Goal: Navigation & Orientation: Understand site structure

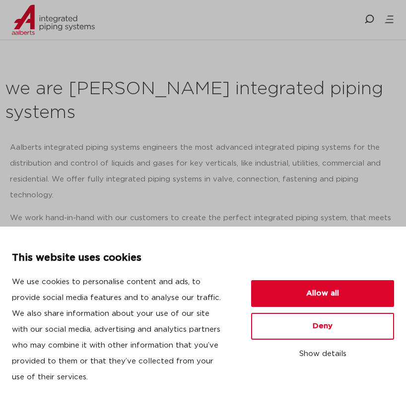
scroll to position [210, 0]
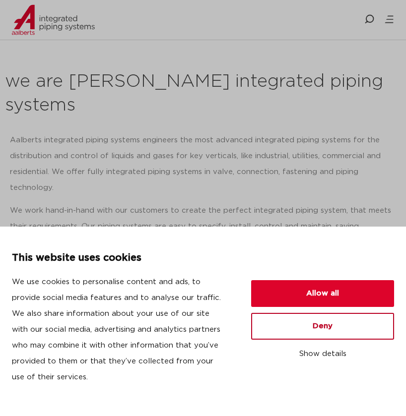
click at [300, 326] on button "Deny" at bounding box center [322, 326] width 143 height 27
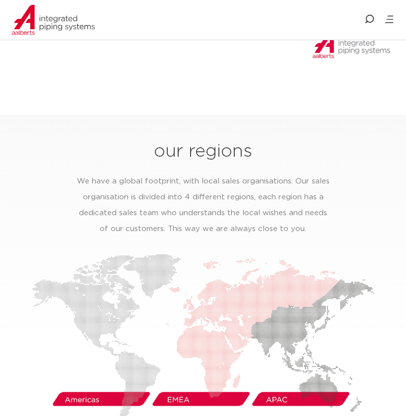
scroll to position [1604, 0]
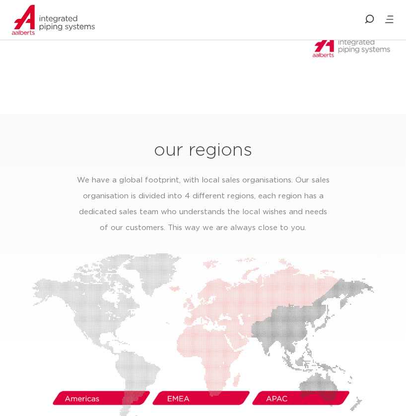
click at [110, 320] on img at bounding box center [203, 337] width 342 height 169
click at [210, 322] on img at bounding box center [203, 337] width 342 height 169
click at [278, 321] on img at bounding box center [203, 337] width 342 height 169
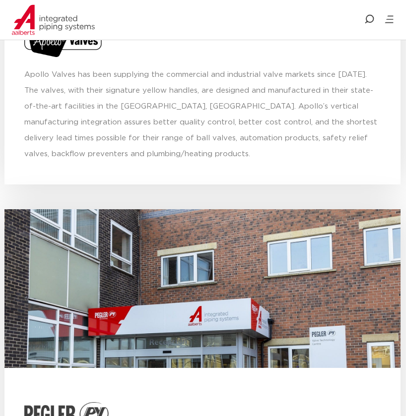
scroll to position [4674, 0]
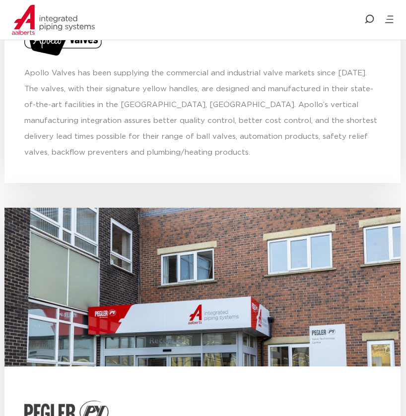
click at [386, 18] on icon at bounding box center [389, 19] width 10 height 10
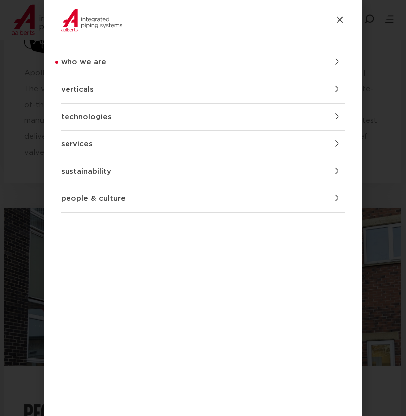
click at [343, 56] on link "who we are" at bounding box center [203, 62] width 284 height 27
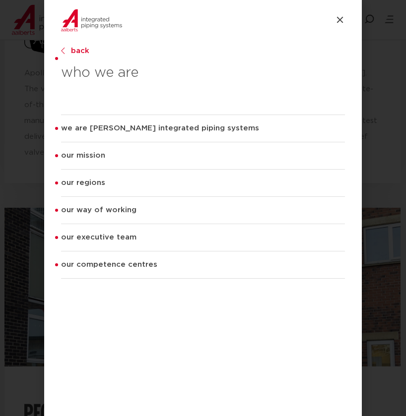
click at [74, 49] on link "back" at bounding box center [203, 51] width 284 height 12
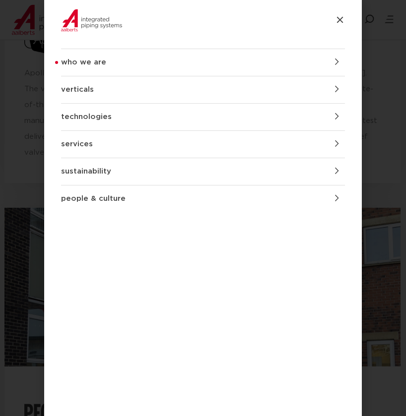
click at [335, 88] on icon at bounding box center [337, 89] width 4 height 7
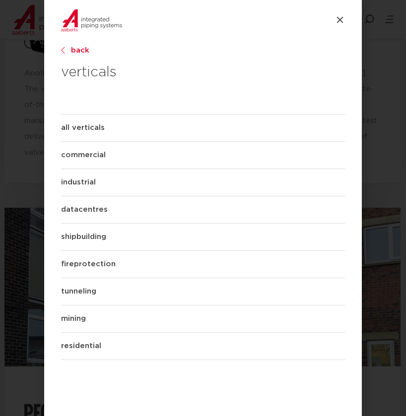
click at [79, 50] on link "back" at bounding box center [203, 51] width 284 height 12
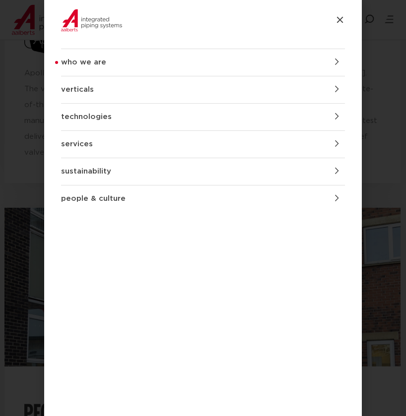
click at [335, 124] on link "technologies" at bounding box center [203, 117] width 284 height 27
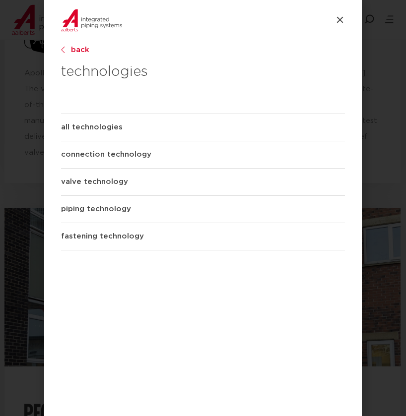
click at [72, 51] on link "back" at bounding box center [203, 50] width 284 height 12
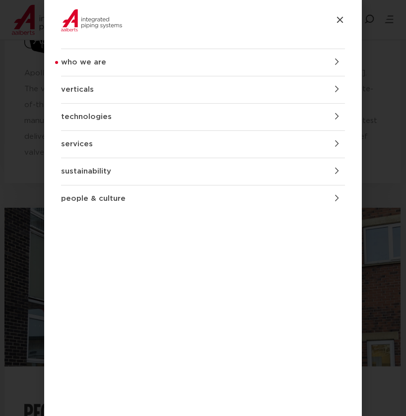
click at [87, 20] on img at bounding box center [91, 20] width 61 height 31
